Goal: Book appointment/travel/reservation

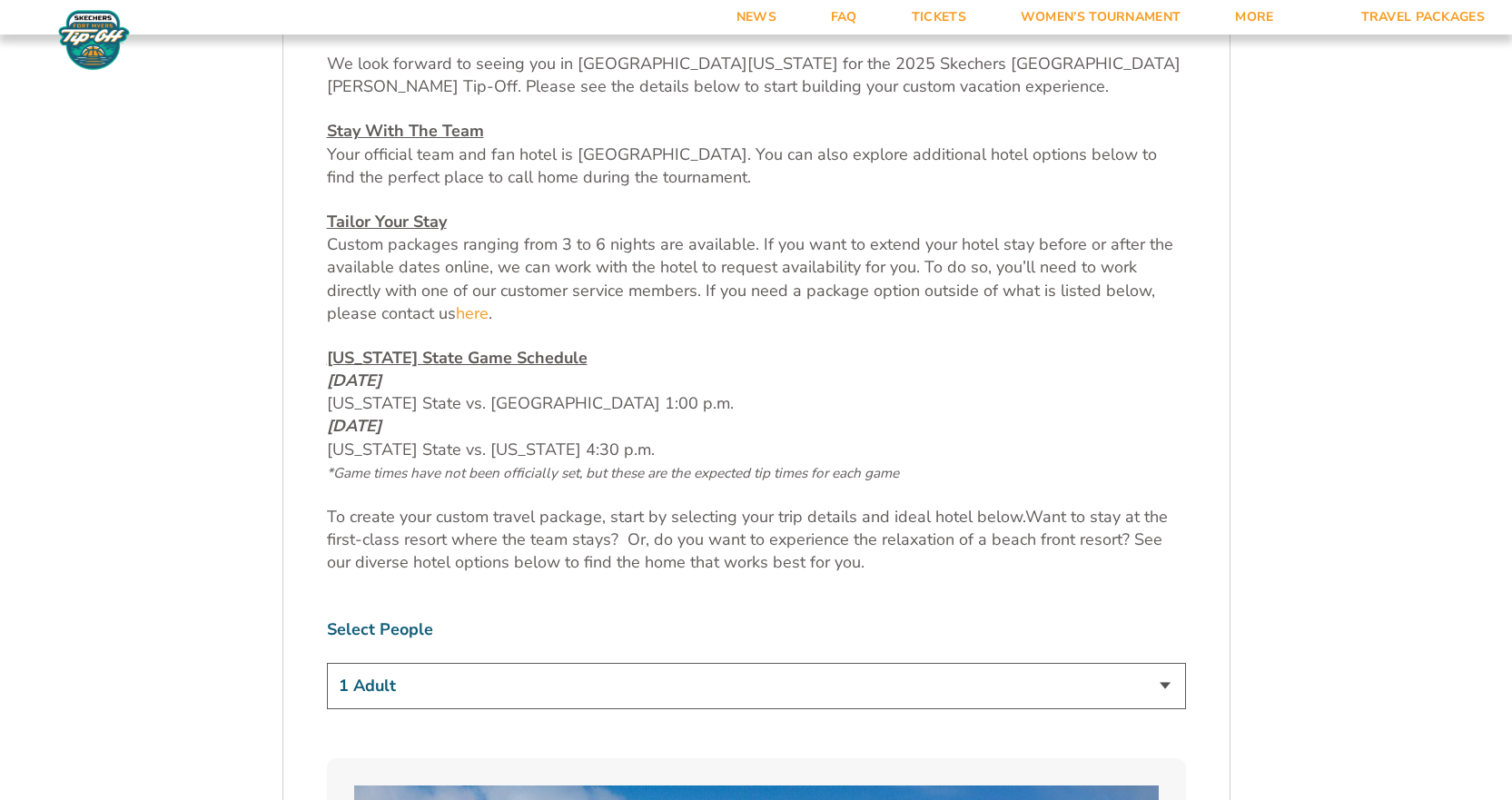
click at [1168, 681] on select "1 Adult 2 Adults 3 Adults 4 Adults 2 Adults + 1 Child 2 Adults + 2 Children 2 A…" at bounding box center [756, 686] width 859 height 46
select select "2 Adults"
click at [327, 662] on select "1 Adult 2 Adults 3 Adults 4 Adults 2 Adults + 1 Child 2 Adults + 2 Children 2 A…" at bounding box center [756, 686] width 859 height 46
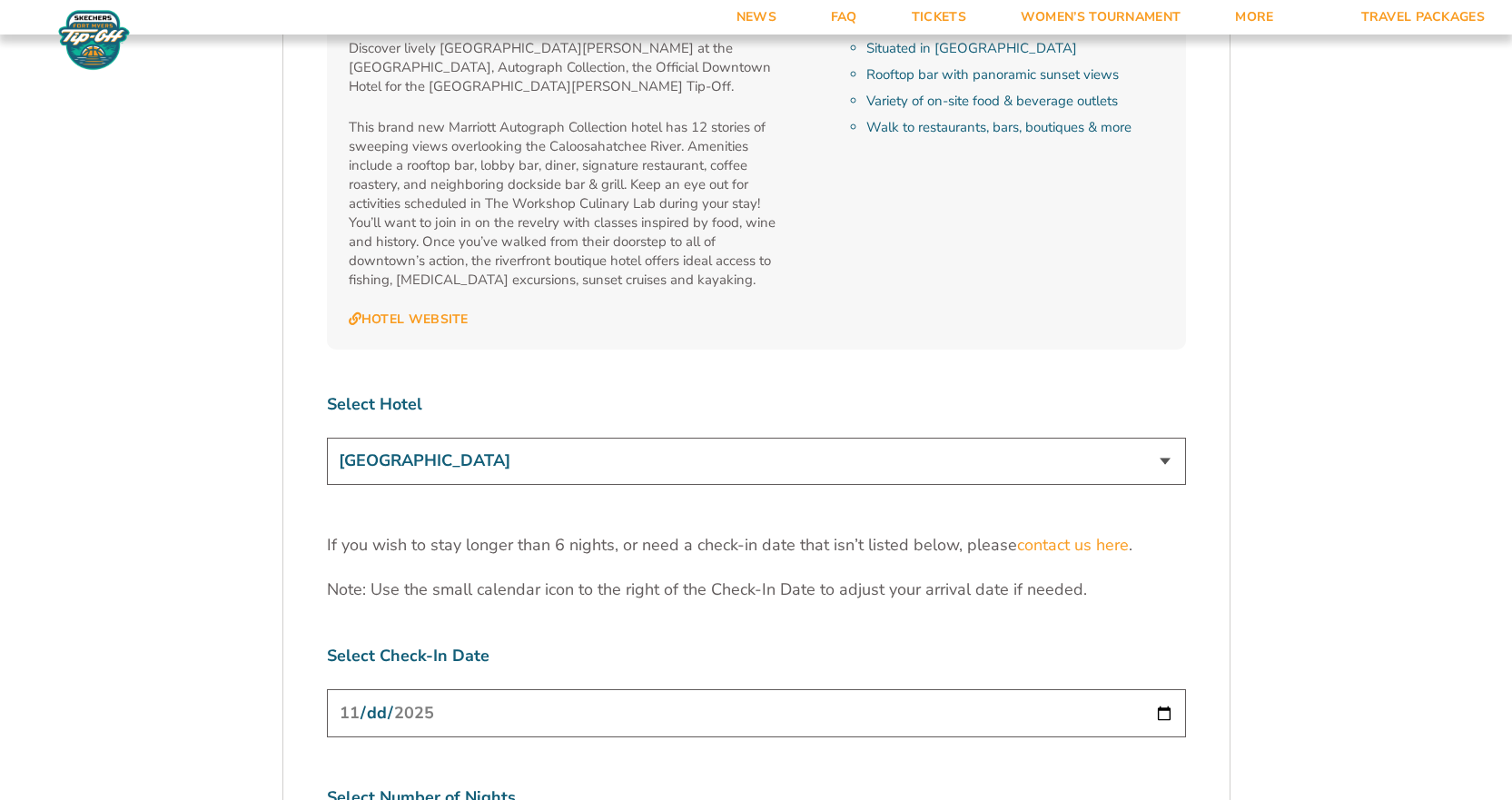
scroll to position [5448, 0]
click at [1163, 438] on select "[GEOGRAPHIC_DATA] [GEOGRAPHIC_DATA] [GEOGRAPHIC_DATA], Autograph Collection" at bounding box center [756, 462] width 859 height 46
select select "18478"
click at [327, 438] on select "[GEOGRAPHIC_DATA] [GEOGRAPHIC_DATA] [GEOGRAPHIC_DATA], Autograph Collection" at bounding box center [756, 462] width 859 height 46
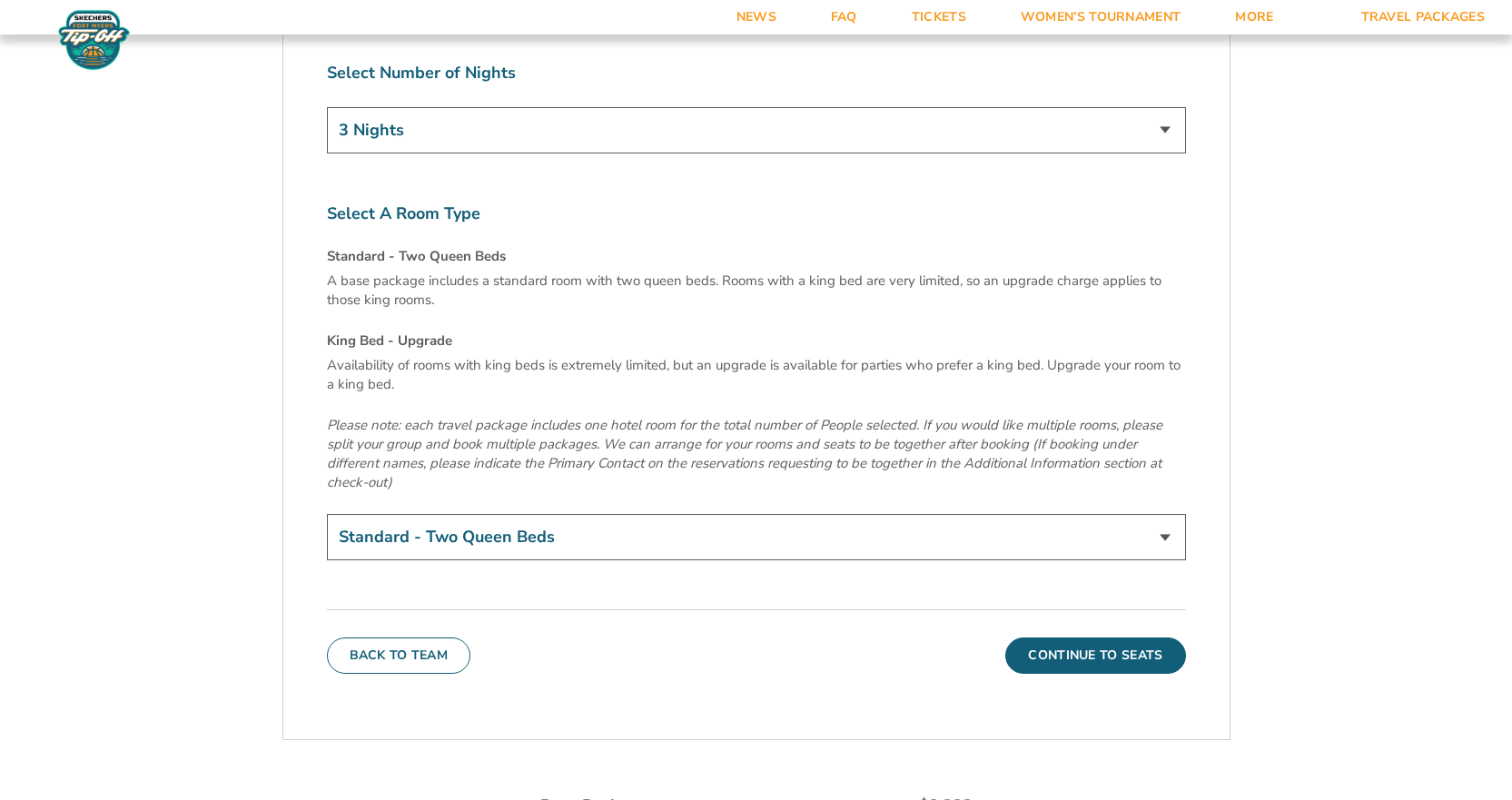
scroll to position [6174, 0]
click at [1169, 513] on select "Standard - Two Queen Beds King Bed - Upgrade (+$15 per night)" at bounding box center [756, 537] width 859 height 46
select select "King Bed - Upgrade"
click at [327, 513] on select "Standard - Two Queen Beds King Bed - Upgrade (+$15 per night)" at bounding box center [756, 537] width 859 height 46
click at [1111, 637] on button "Continue To Seats" at bounding box center [1095, 655] width 180 height 37
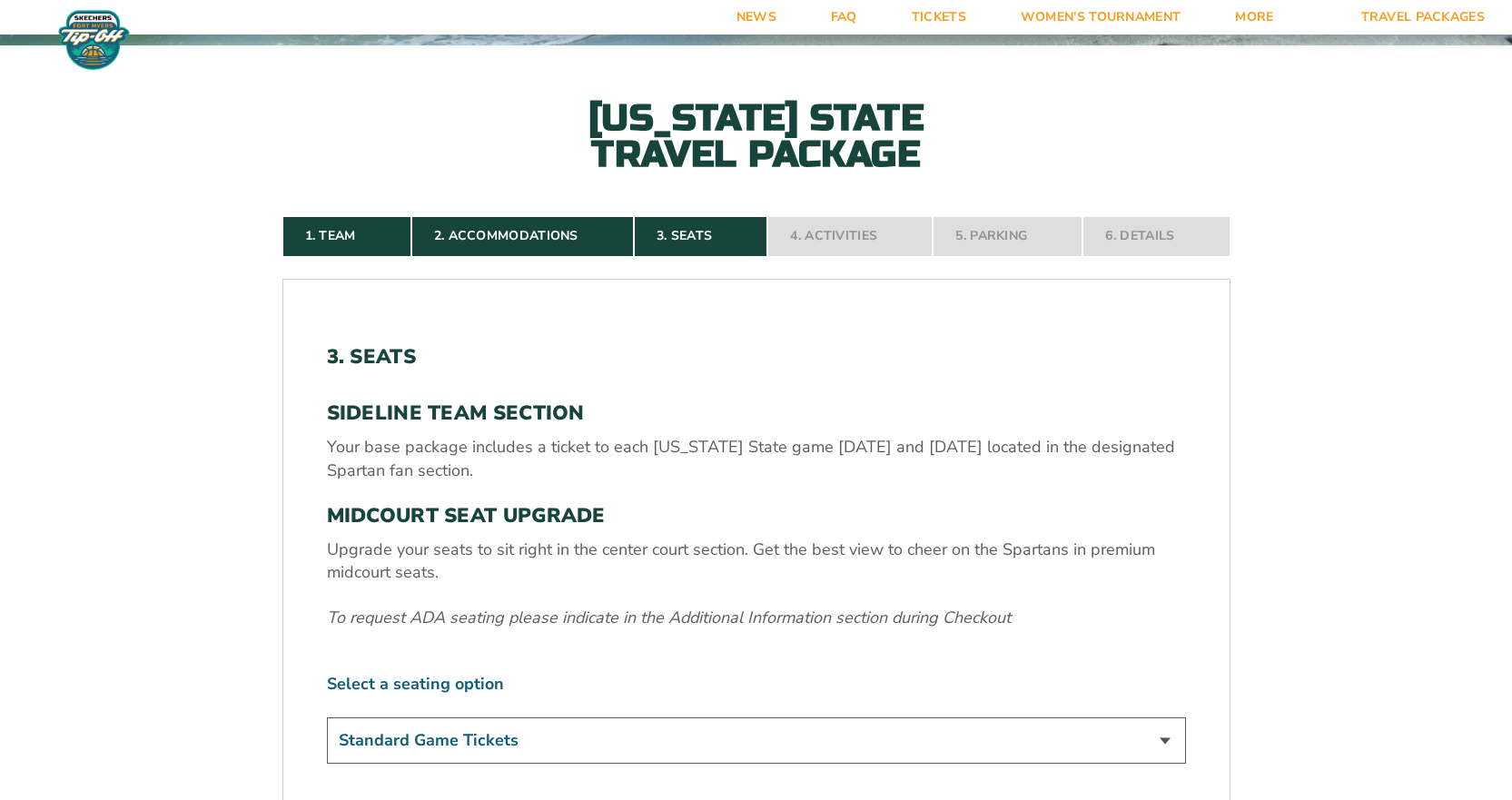
scroll to position [741, 0]
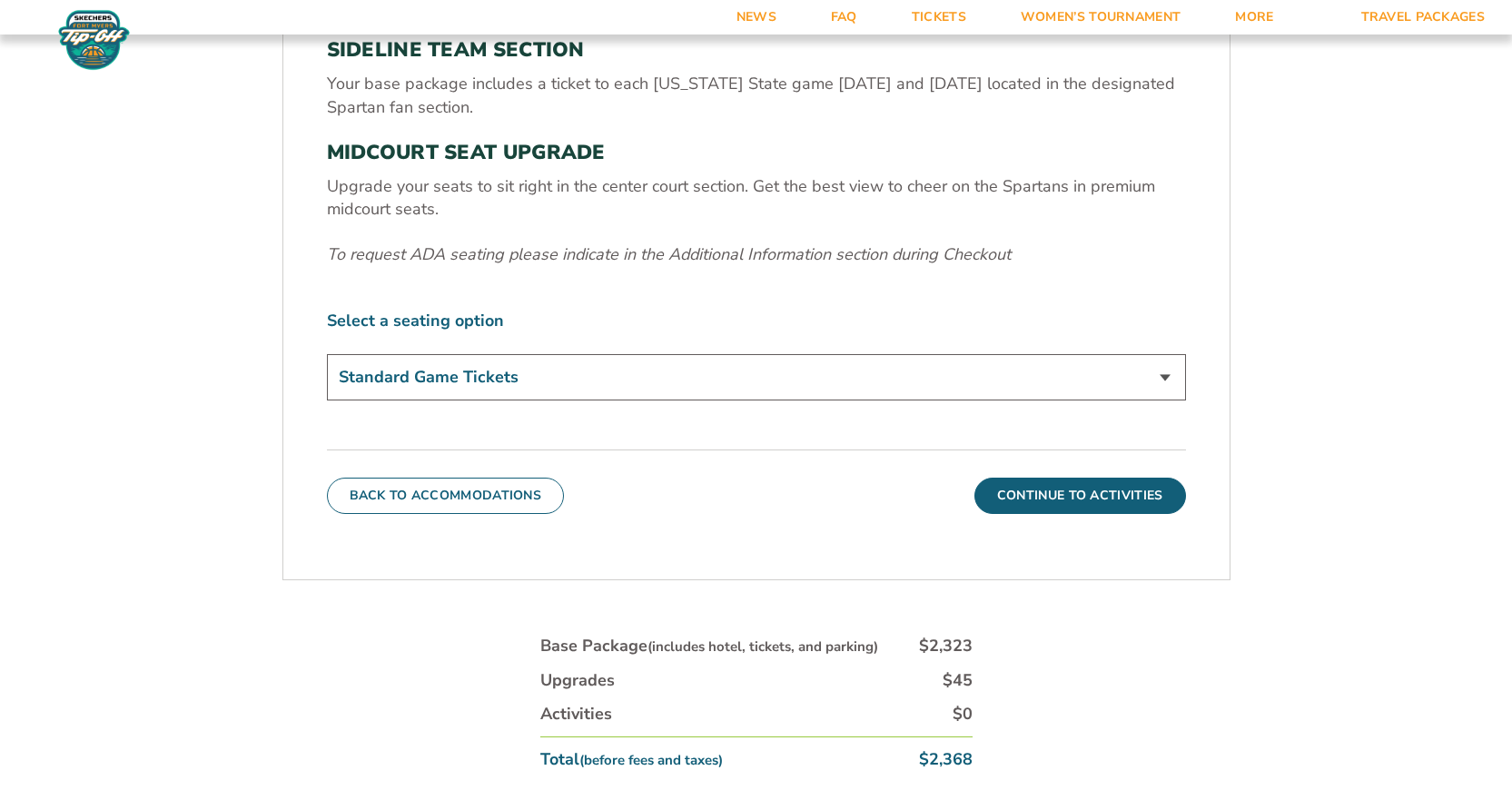
click at [1164, 372] on select "Standard Game Tickets Midcourt Seat Upgrade (+$140 per person)" at bounding box center [756, 377] width 859 height 46
click at [1320, 447] on form "[US_STATE] State [US_STATE] State Travel Package 1. Team 2. Accommodations 3. S…" at bounding box center [756, 135] width 1512 height 1753
click at [1068, 493] on button "Continue To Activities" at bounding box center [1080, 496] width 212 height 37
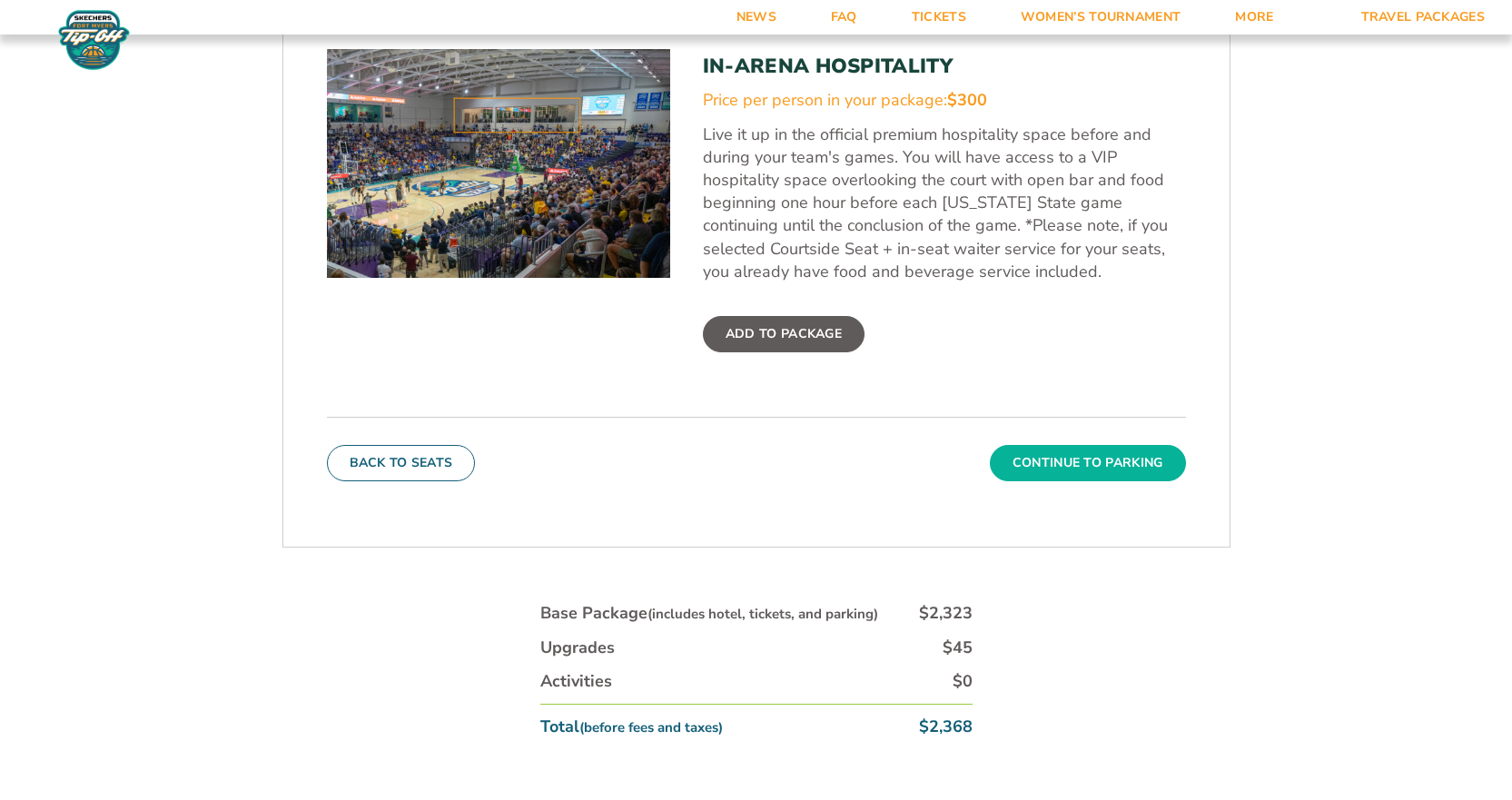
click at [1108, 461] on button "Continue To Parking" at bounding box center [1088, 463] width 196 height 37
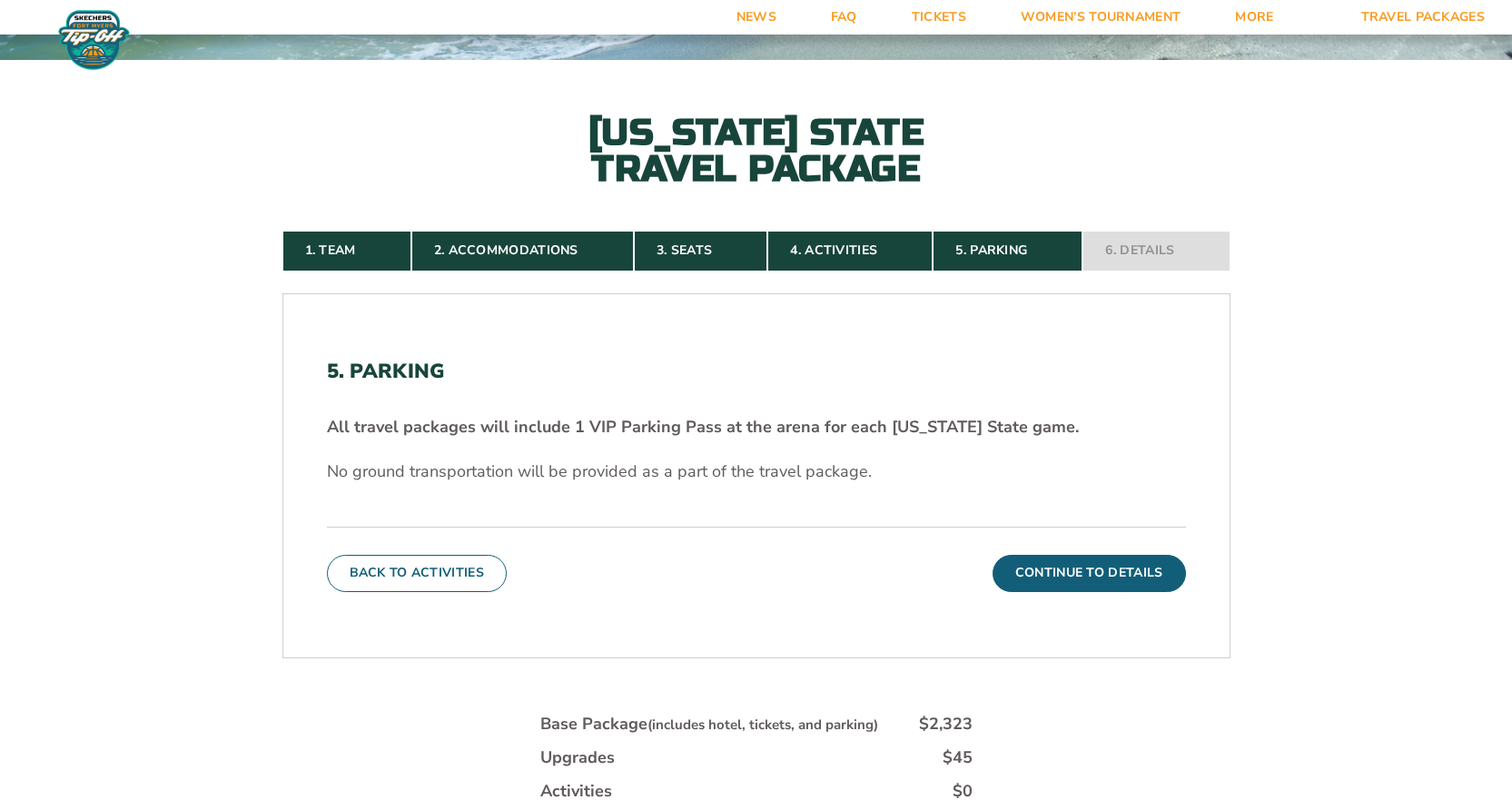
scroll to position [726, 0]
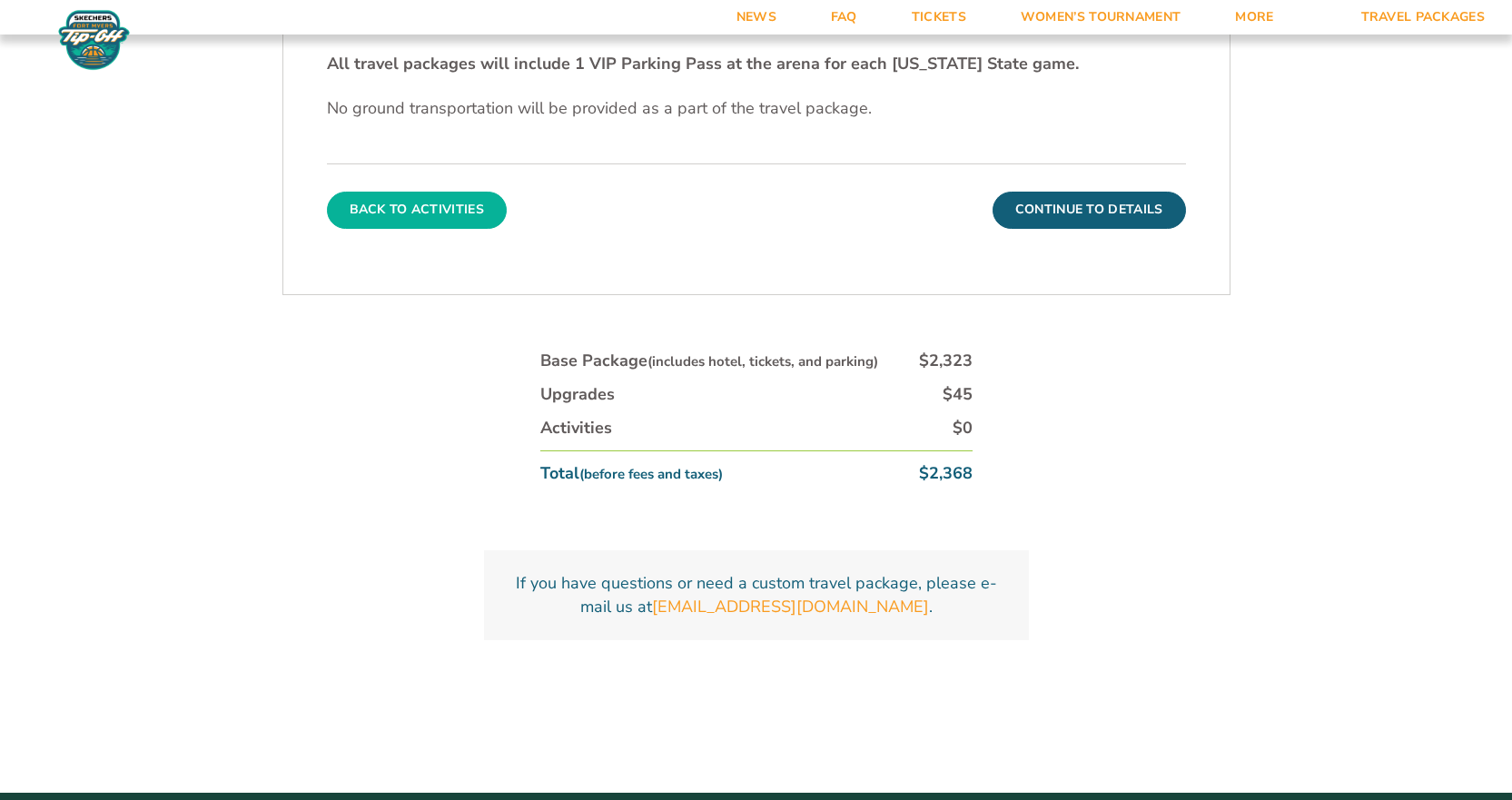
click at [416, 216] on button "Back To Activities" at bounding box center [416, 210] width 180 height 37
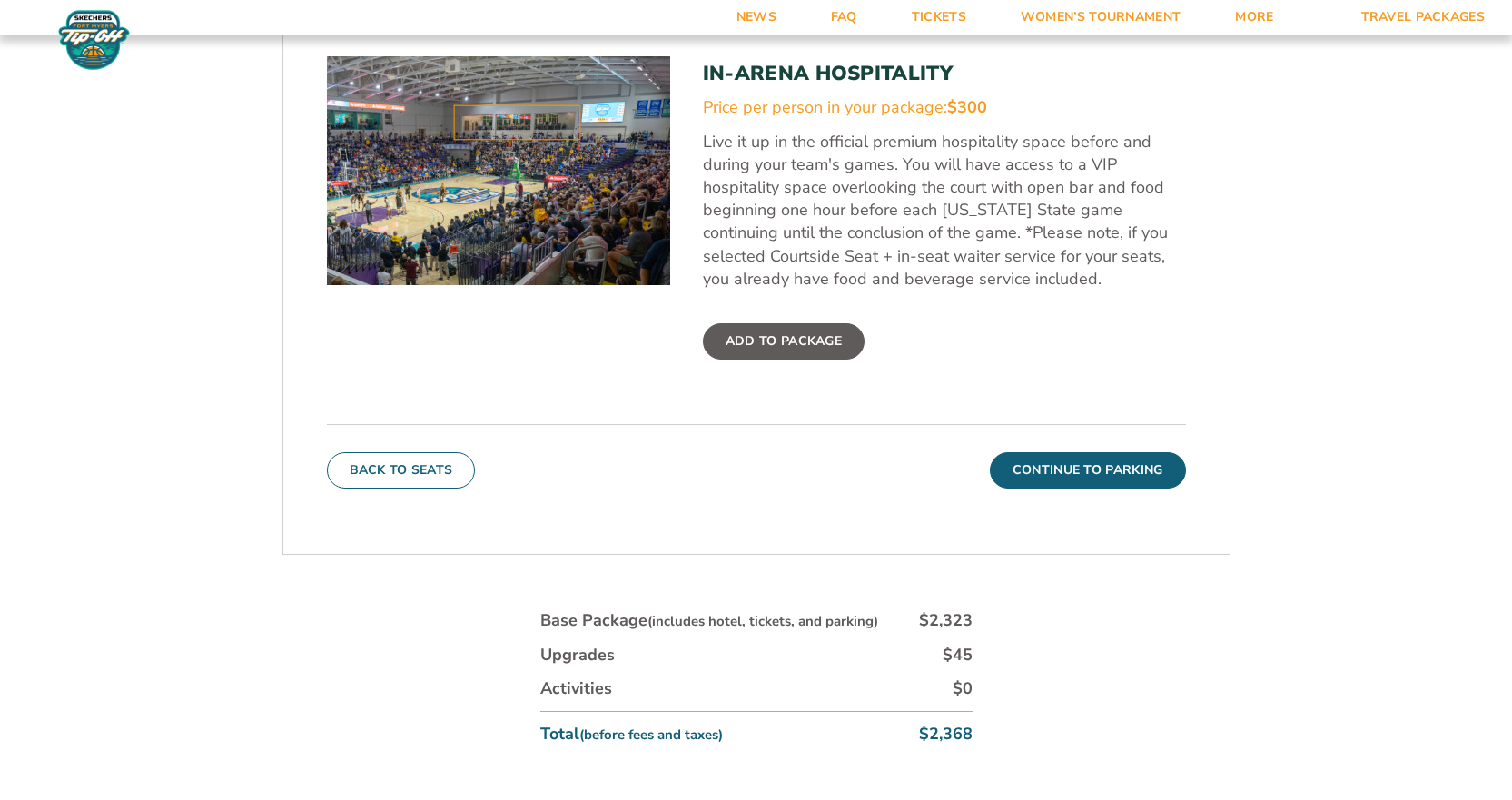
scroll to position [741, 0]
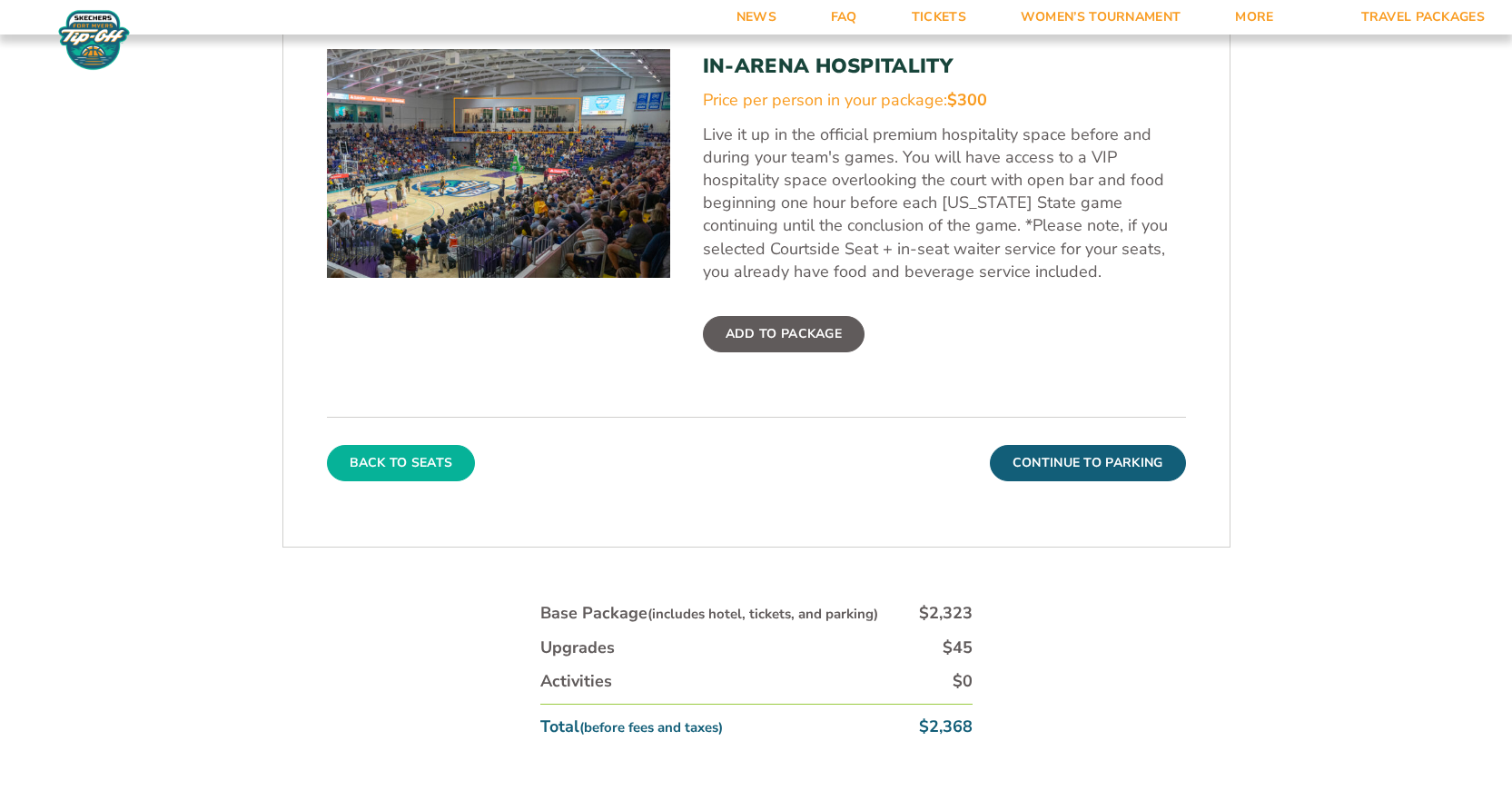
click at [429, 450] on button "Back To Seats" at bounding box center [401, 463] width 149 height 37
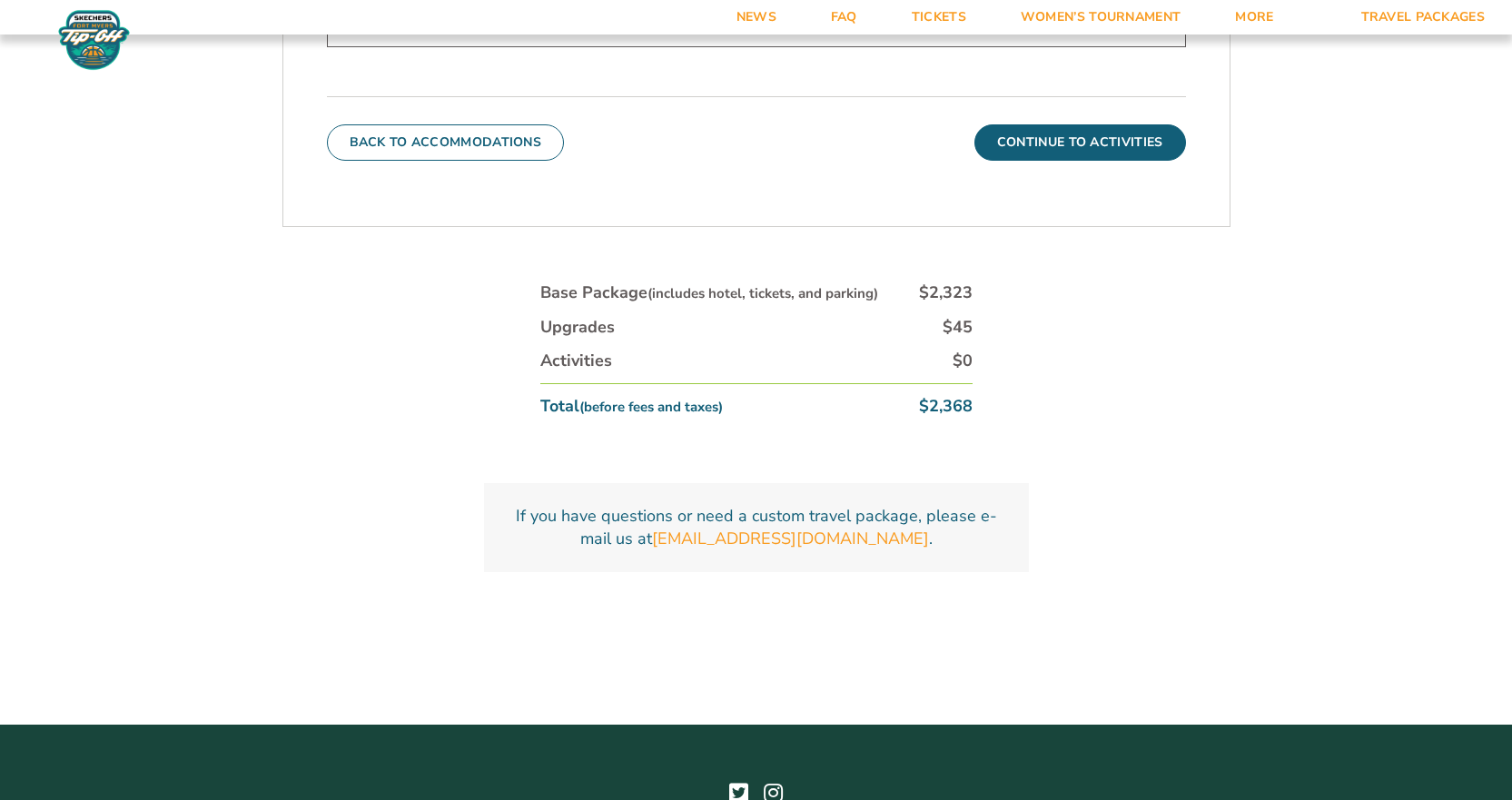
scroll to position [1104, 0]
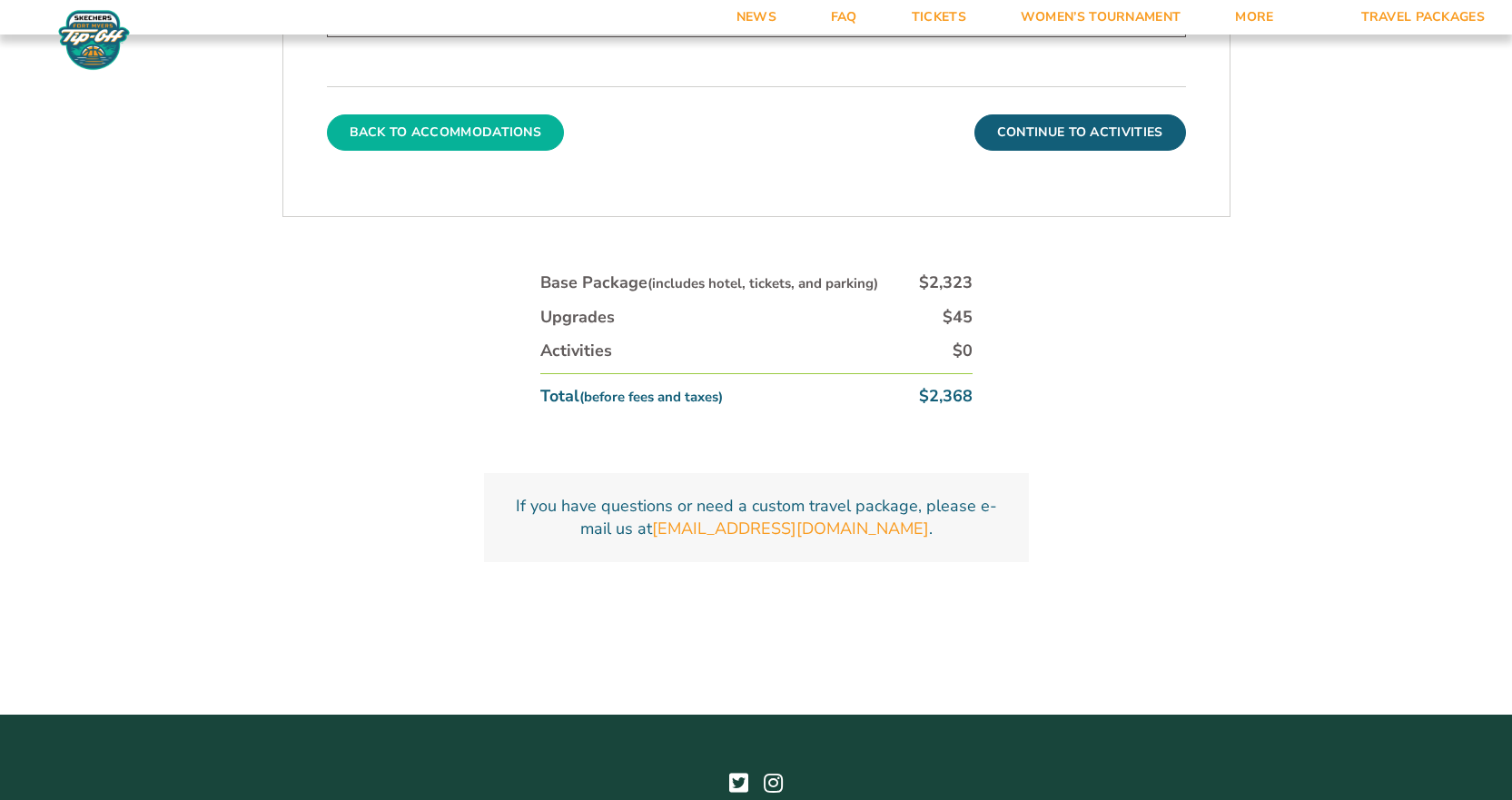
click at [410, 131] on button "Back To Accommodations" at bounding box center [445, 133] width 238 height 37
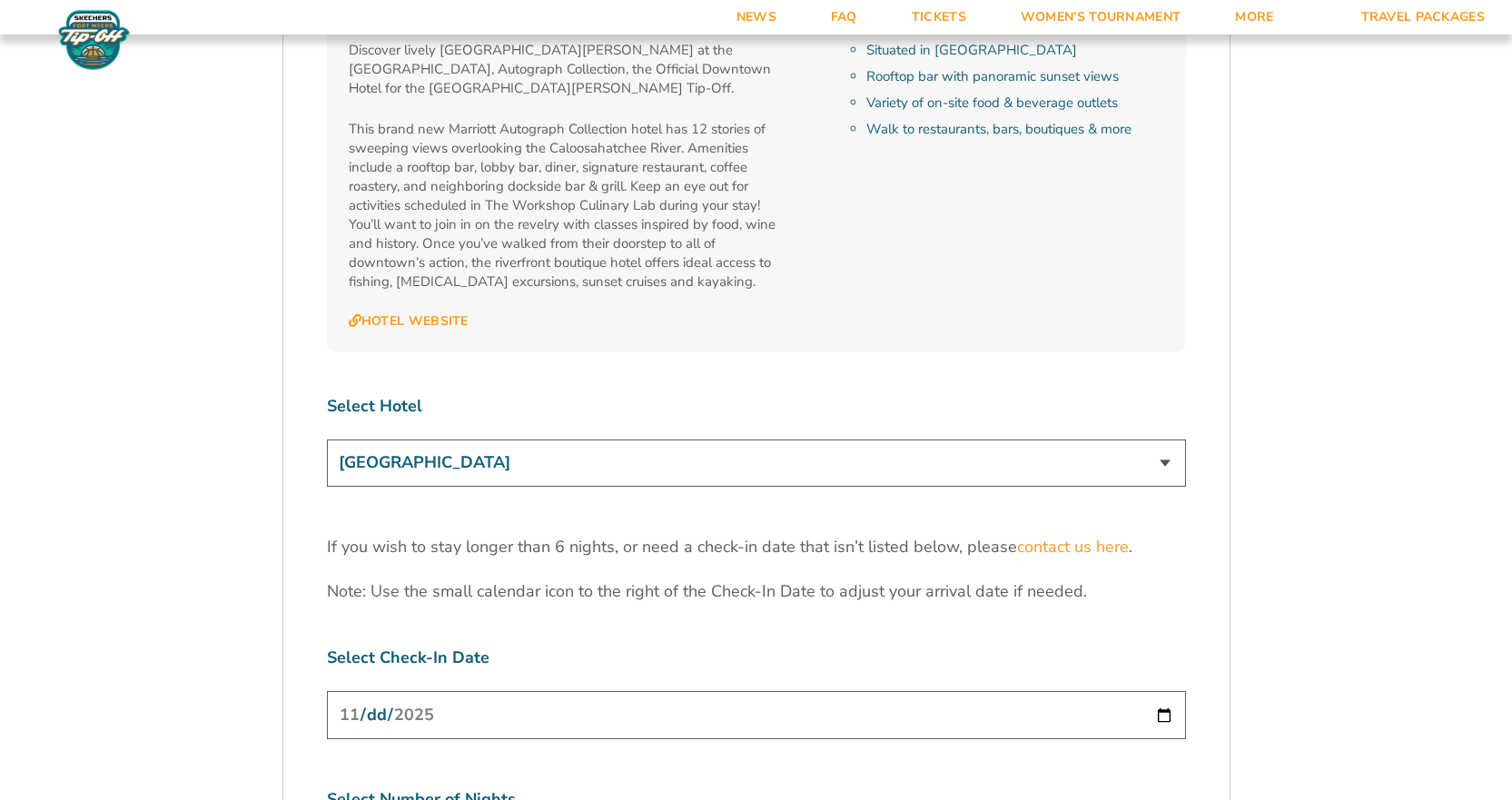
scroll to position [5448, 0]
click at [1163, 438] on select "[GEOGRAPHIC_DATA] [GEOGRAPHIC_DATA] [GEOGRAPHIC_DATA], Autograph Collection" at bounding box center [756, 462] width 859 height 46
select select "17485"
click at [327, 438] on select "[GEOGRAPHIC_DATA] [GEOGRAPHIC_DATA] [GEOGRAPHIC_DATA], Autograph Collection" at bounding box center [756, 462] width 859 height 46
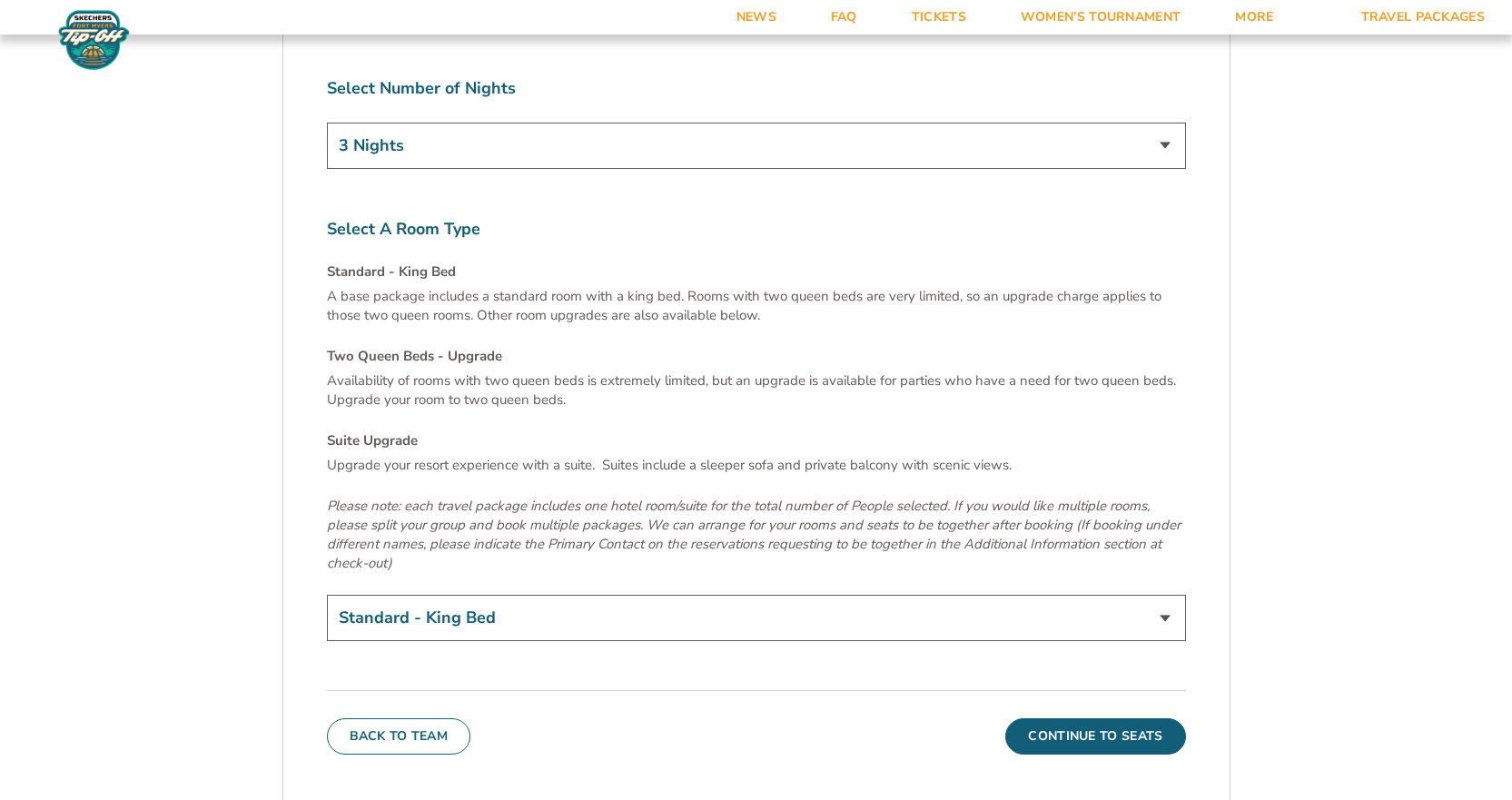
scroll to position [6174, 0]
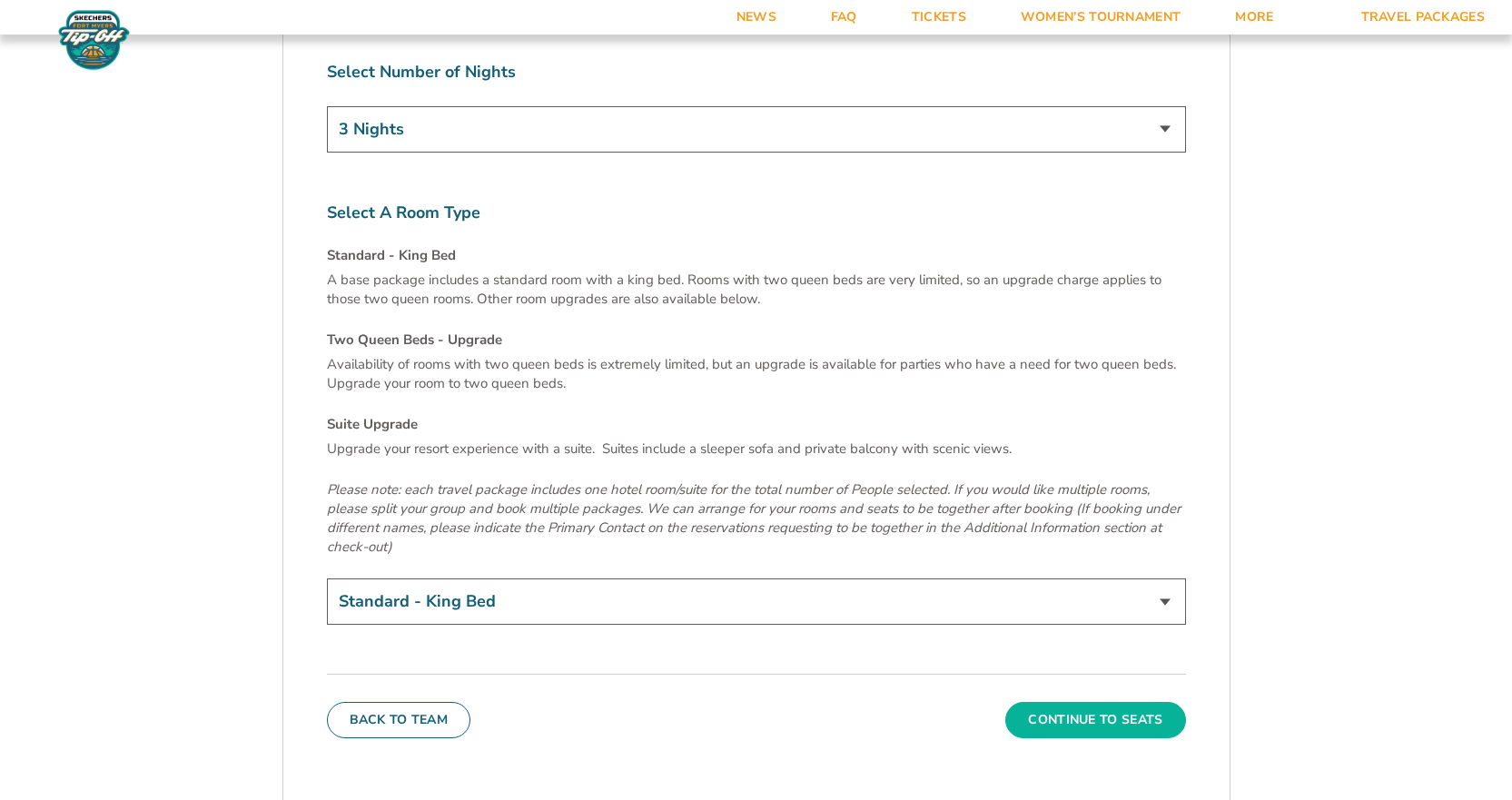
click at [1053, 702] on button "Continue To Seats" at bounding box center [1095, 720] width 180 height 37
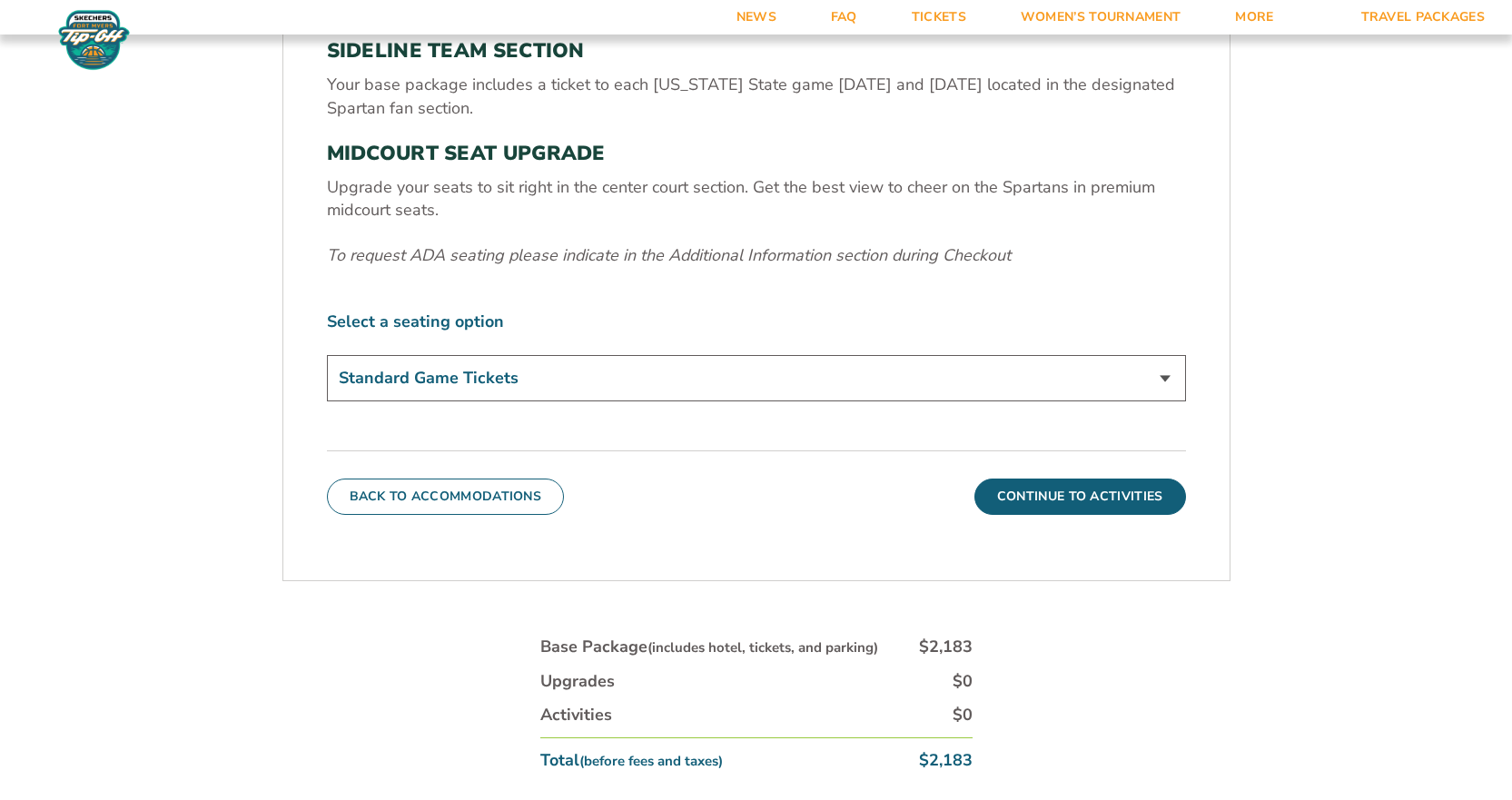
scroll to position [741, 0]
click at [1019, 488] on button "Continue To Activities" at bounding box center [1080, 496] width 212 height 37
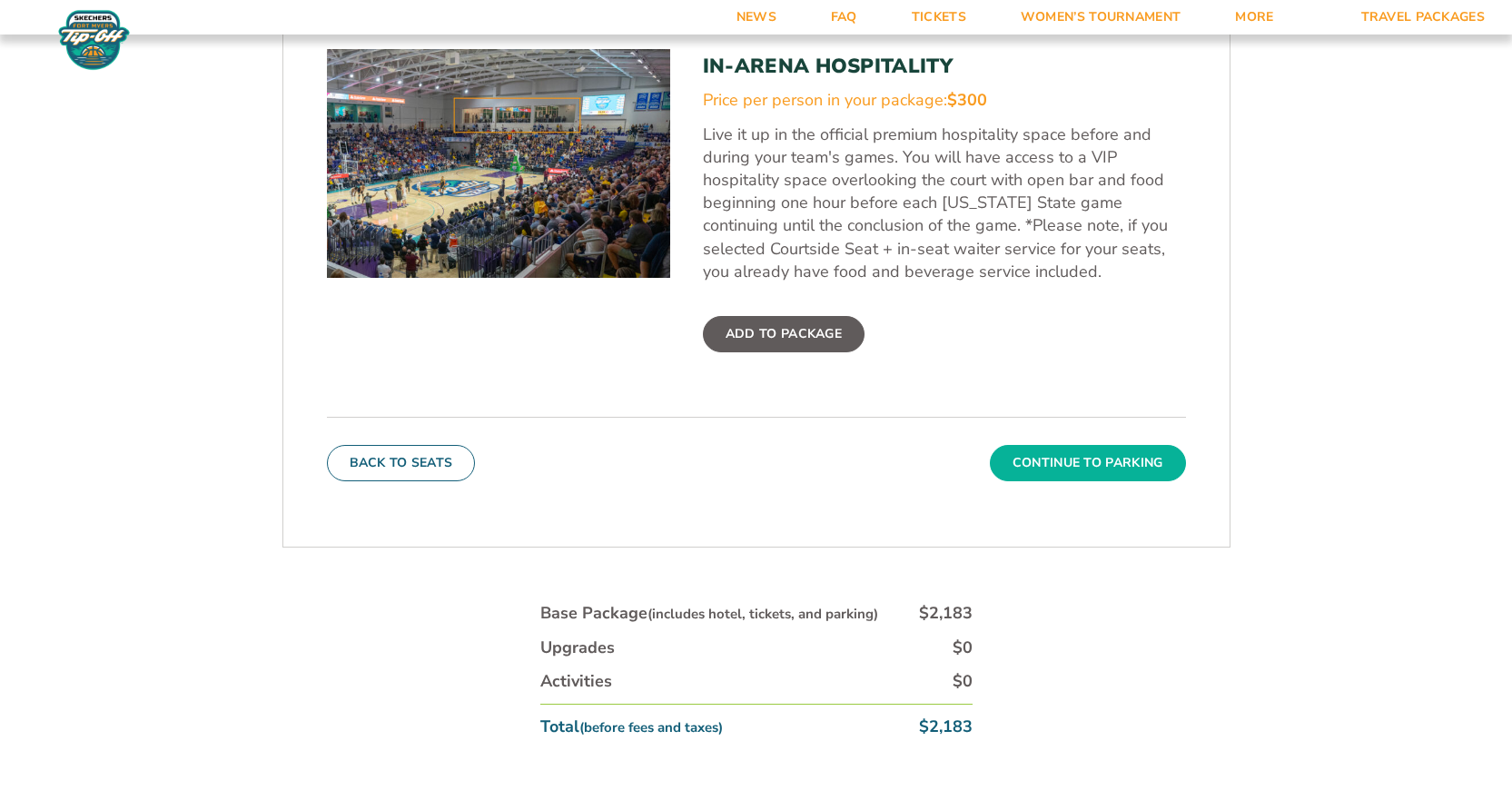
click at [1065, 459] on button "Continue To Parking" at bounding box center [1088, 463] width 196 height 37
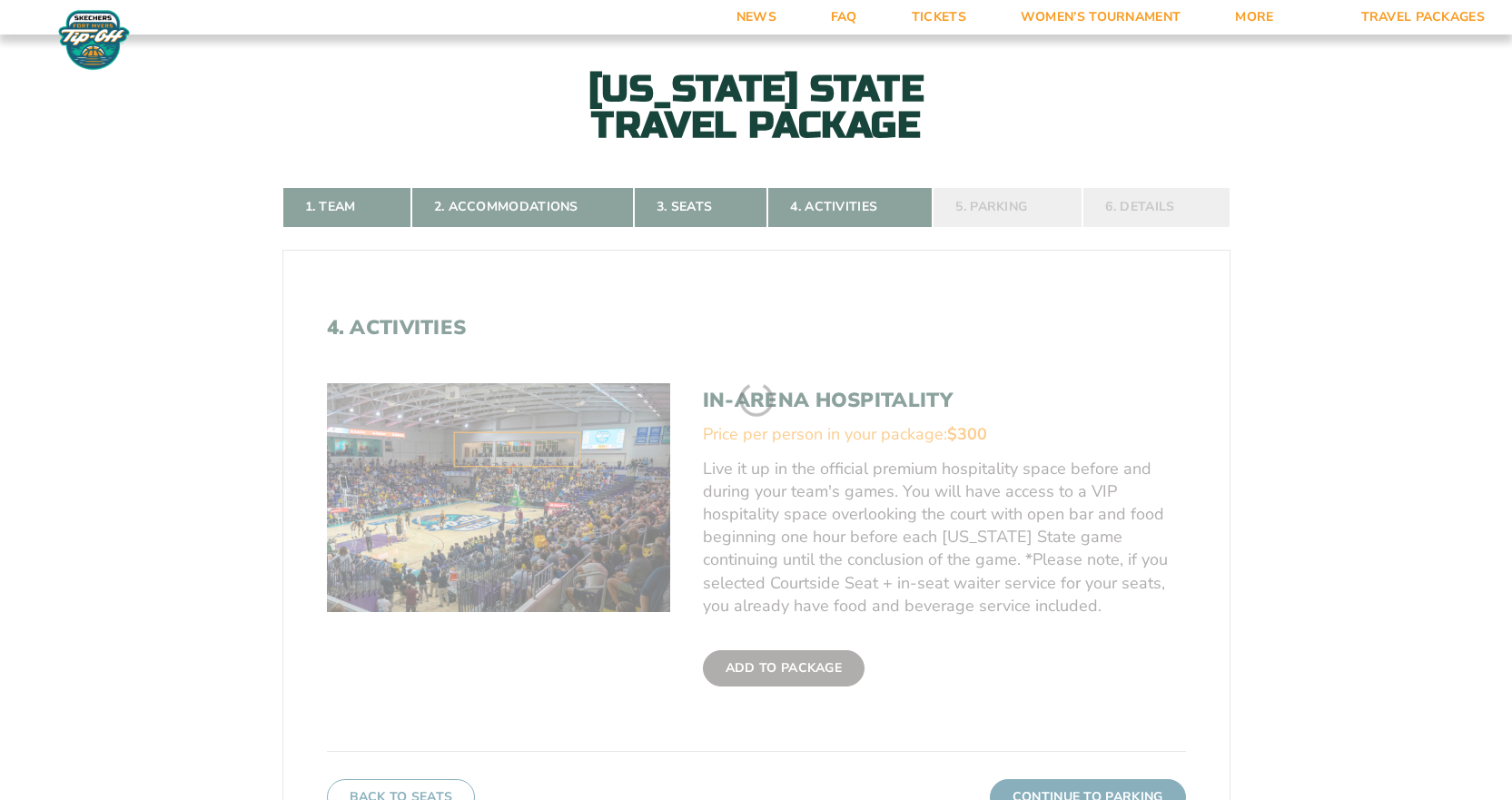
scroll to position [378, 0]
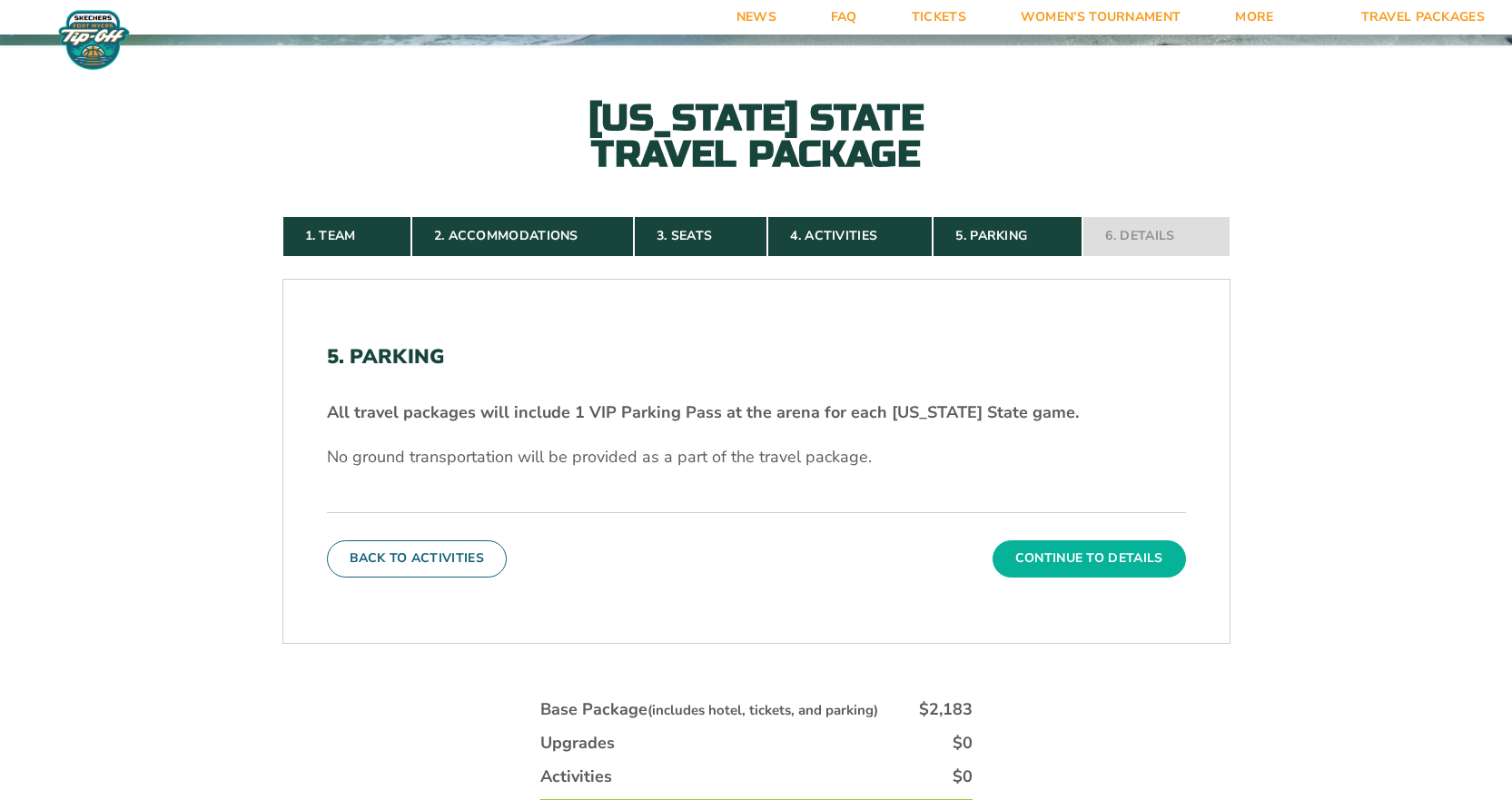
click at [1095, 557] on button "Continue To Details" at bounding box center [1089, 559] width 193 height 37
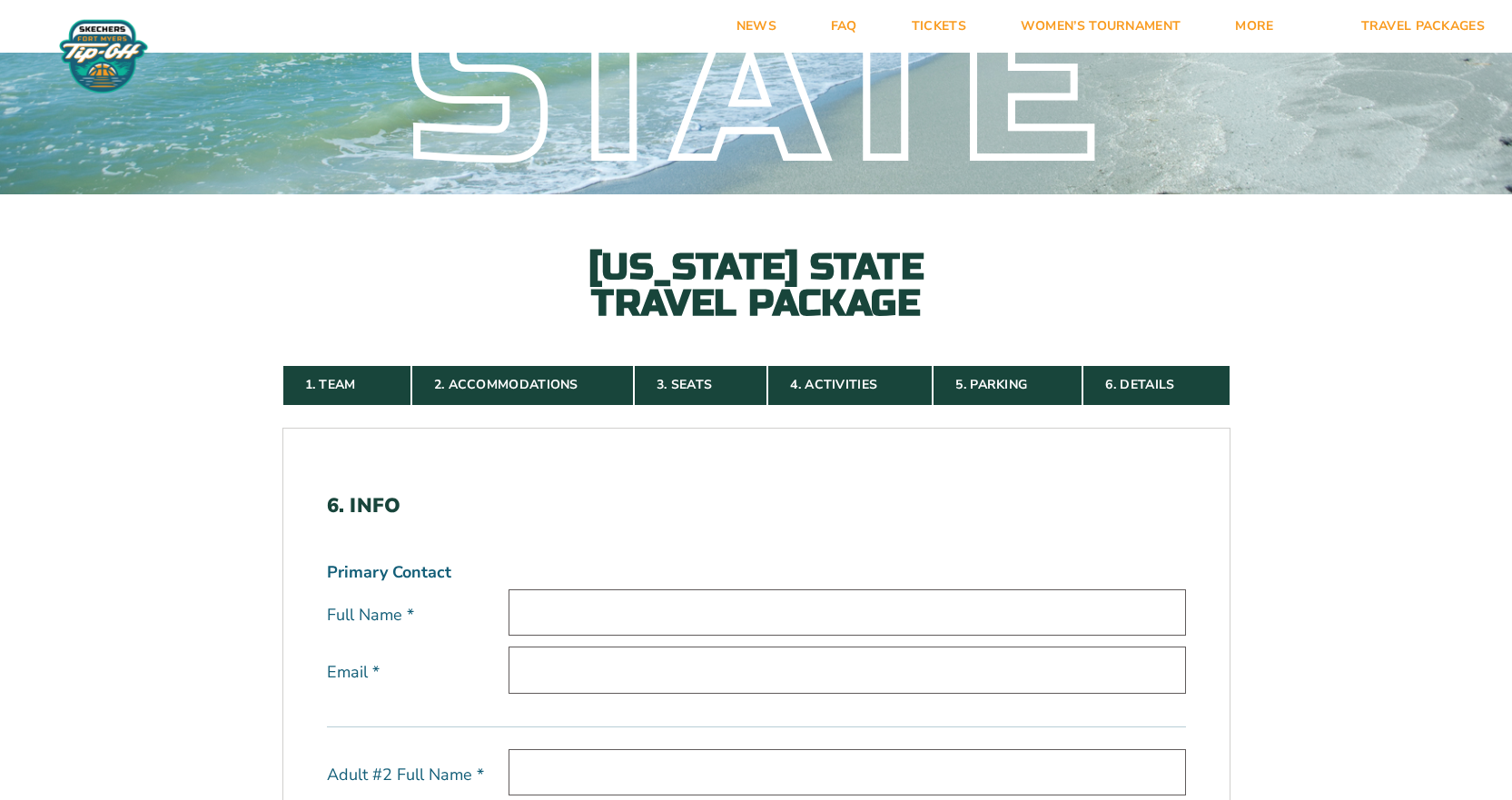
scroll to position [0, 0]
